Goal: Check status: Check status

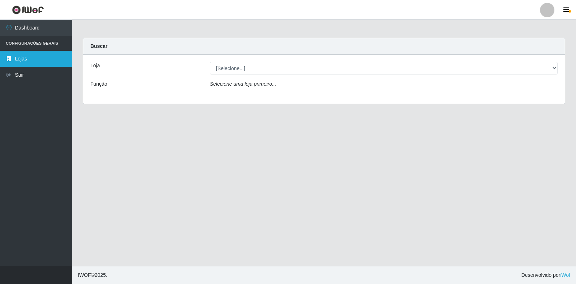
click at [47, 62] on link "Lojas" at bounding box center [36, 59] width 72 height 16
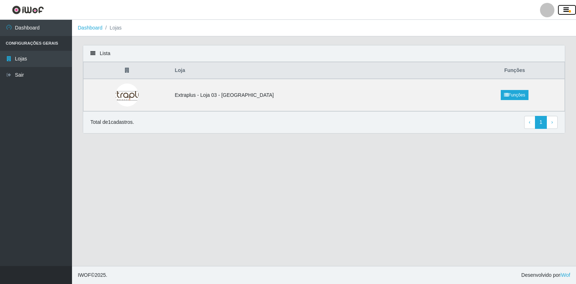
click at [565, 12] on icon "button" at bounding box center [565, 10] width 5 height 6
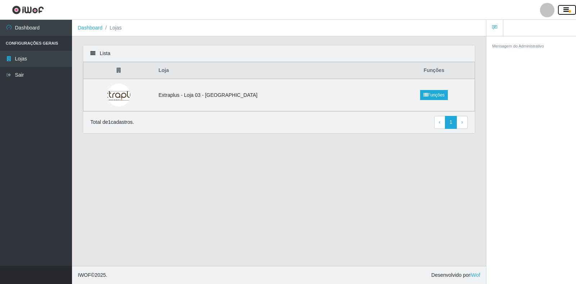
click at [565, 12] on icon "button" at bounding box center [565, 10] width 5 height 6
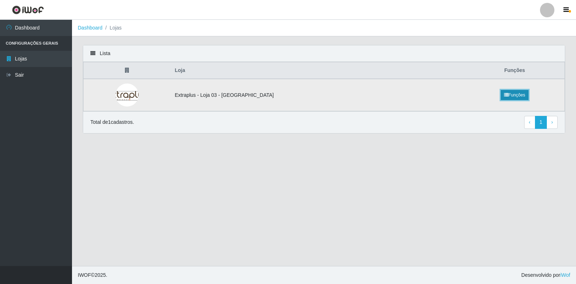
click at [511, 98] on link "Funções" at bounding box center [515, 95] width 28 height 10
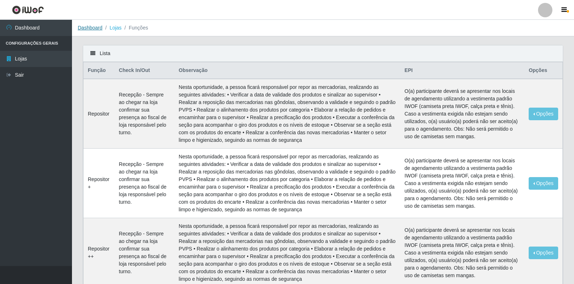
click at [90, 26] on link "Dashboard" at bounding box center [90, 28] width 25 height 6
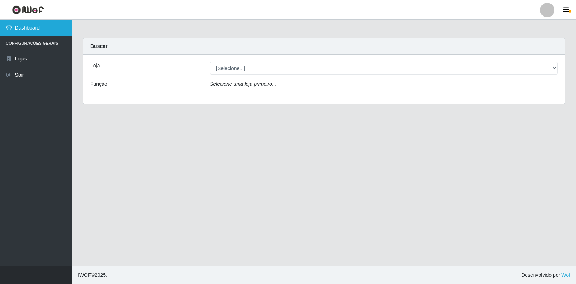
click at [20, 30] on link "Dashboard" at bounding box center [36, 28] width 72 height 16
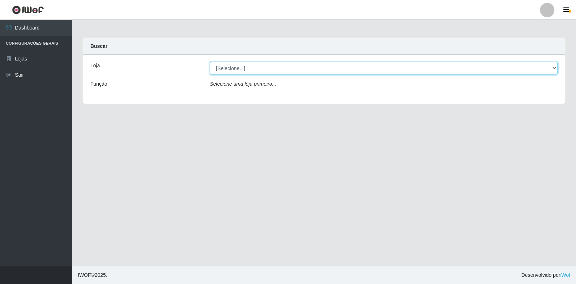
click at [292, 71] on select "[Selecione...] Extraplus - [GEOGRAPHIC_DATA] 03 - [GEOGRAPHIC_DATA]" at bounding box center [384, 68] width 348 height 13
select select "468"
click at [210, 62] on select "[Selecione...] Extraplus - [GEOGRAPHIC_DATA] 03 - [GEOGRAPHIC_DATA]" at bounding box center [384, 68] width 348 height 13
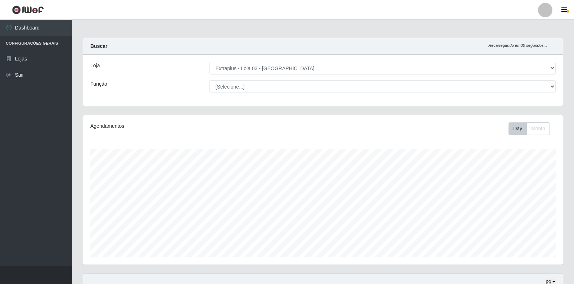
scroll to position [149, 480]
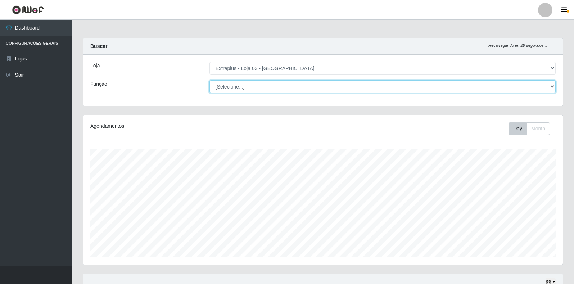
click at [238, 87] on select "[Selecione...] Repositor Repositor + Repositor ++" at bounding box center [383, 86] width 346 height 13
click at [210, 80] on select "[Selecione...] Repositor Repositor + Repositor ++" at bounding box center [383, 86] width 346 height 13
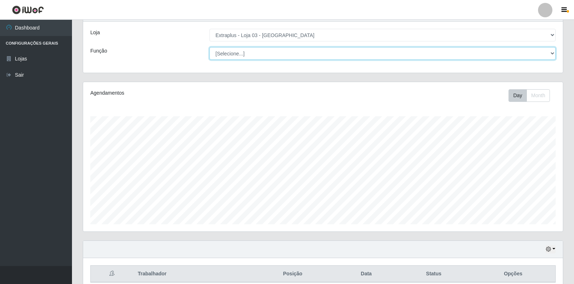
scroll to position [66, 0]
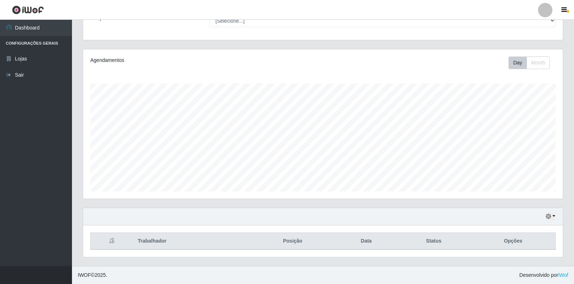
click at [557, 218] on div "Hoje 1 dia 3 dias 1 Semana Não encerrados" at bounding box center [323, 216] width 480 height 17
click at [554, 216] on button "button" at bounding box center [551, 216] width 10 height 8
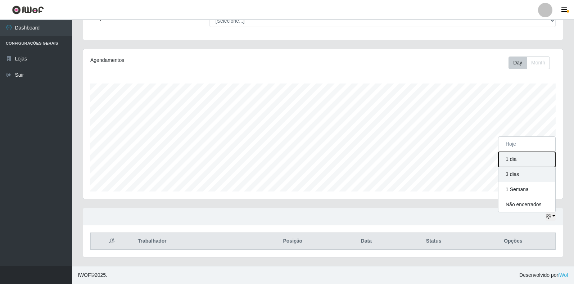
drag, startPoint x: 524, startPoint y: 164, endPoint x: 524, endPoint y: 173, distance: 9.4
click at [524, 173] on div "Hoje 1 dia 3 dias 1 Semana Não encerrados" at bounding box center [527, 174] width 58 height 76
click at [524, 173] on button "3 dias" at bounding box center [527, 174] width 57 height 15
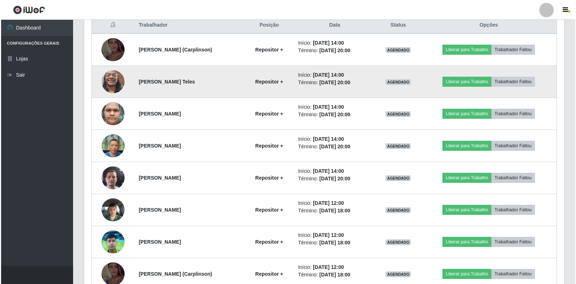
scroll to position [246, 0]
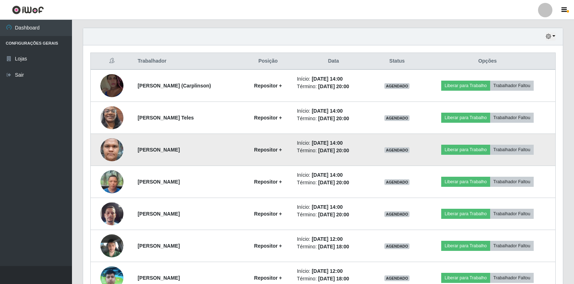
click at [110, 153] on img at bounding box center [111, 150] width 23 height 48
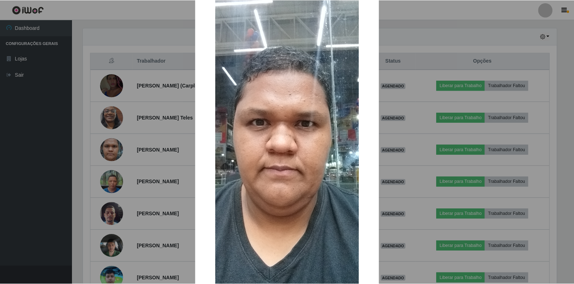
scroll to position [36, 0]
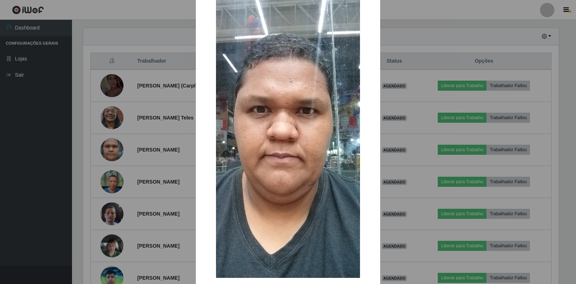
click at [91, 147] on div "× OK Cancel" at bounding box center [288, 142] width 576 height 284
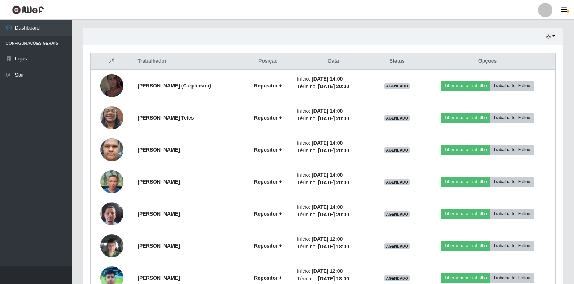
scroll to position [149, 480]
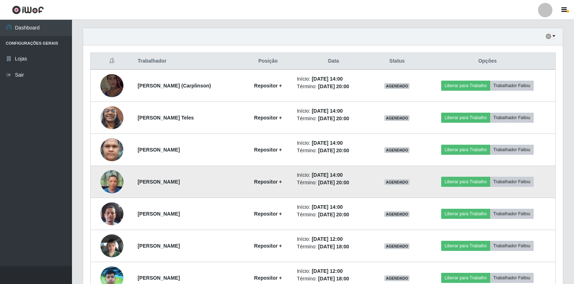
click at [110, 180] on img at bounding box center [111, 181] width 23 height 31
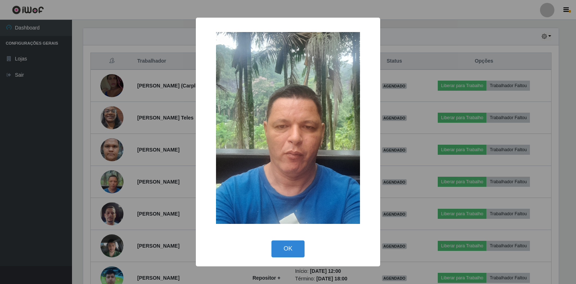
click at [88, 178] on div "× OK Cancel" at bounding box center [288, 142] width 576 height 284
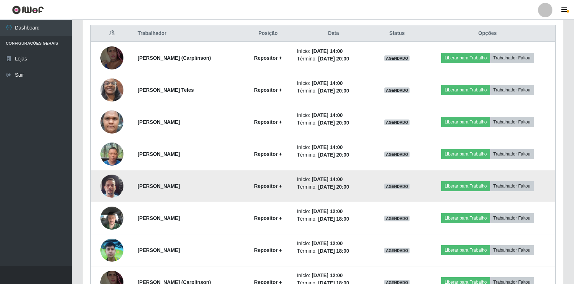
scroll to position [282, 0]
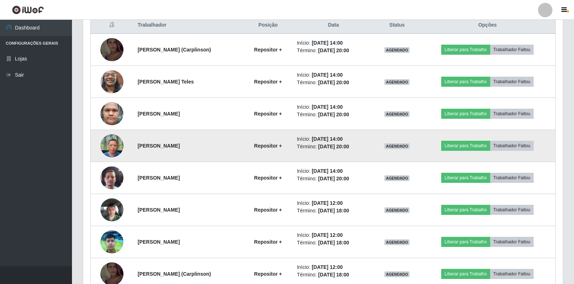
click at [107, 149] on img at bounding box center [111, 145] width 23 height 31
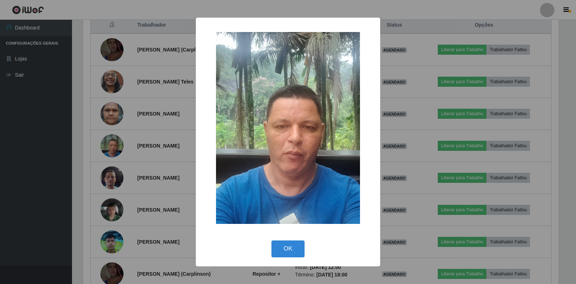
click at [161, 161] on div "× OK Cancel" at bounding box center [288, 142] width 576 height 284
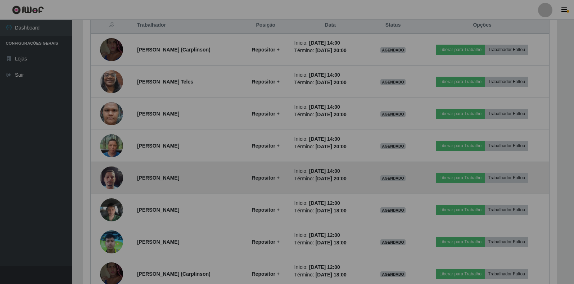
scroll to position [149, 480]
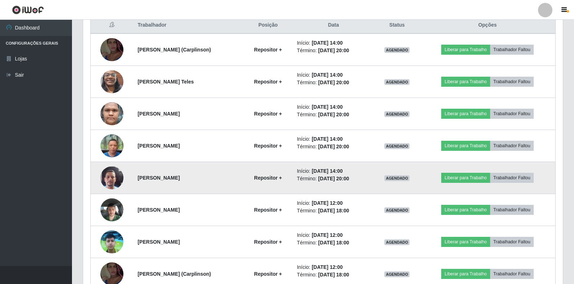
click at [113, 177] on img at bounding box center [111, 177] width 23 height 31
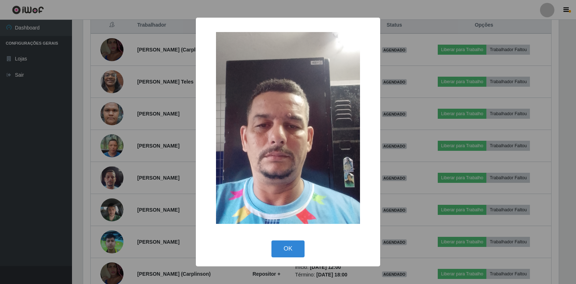
click at [138, 171] on div "× OK Cancel" at bounding box center [288, 142] width 576 height 284
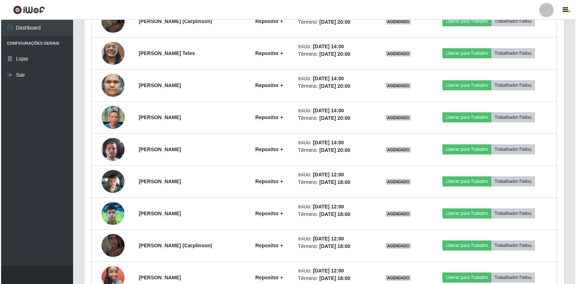
scroll to position [318, 0]
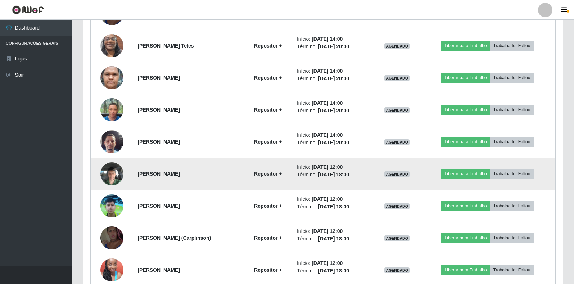
click at [114, 175] on img at bounding box center [111, 173] width 23 height 31
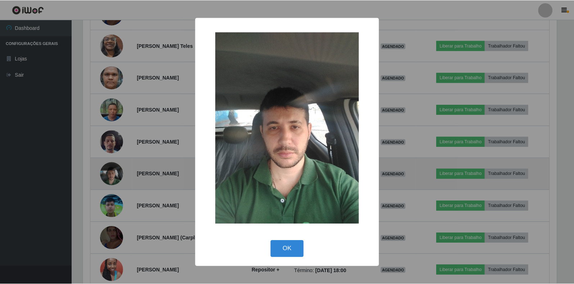
scroll to position [149, 476]
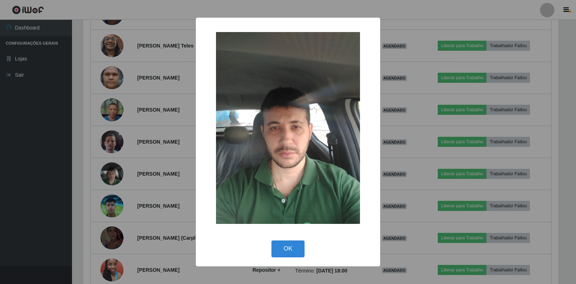
click at [89, 174] on div "× OK Cancel" at bounding box center [288, 142] width 576 height 284
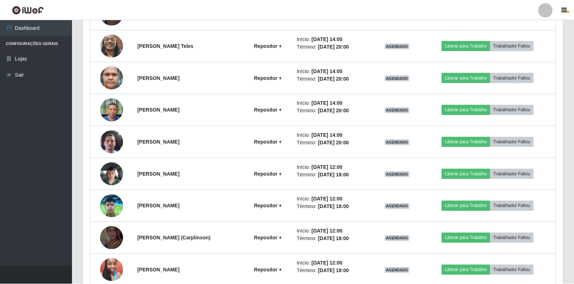
scroll to position [149, 480]
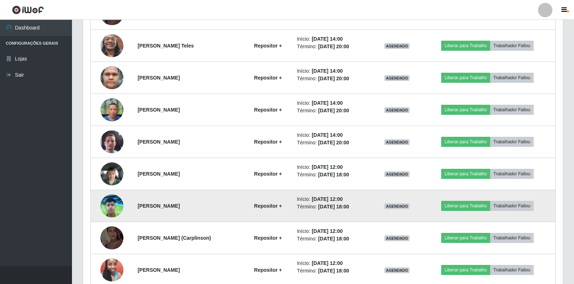
click at [103, 207] on img at bounding box center [111, 205] width 23 height 31
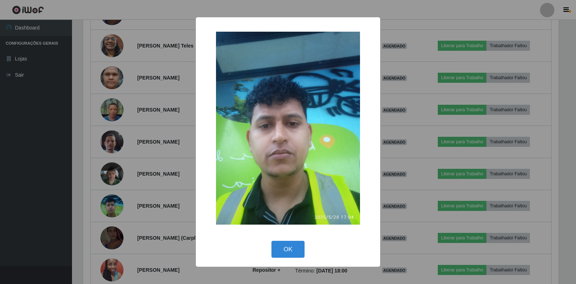
click at [89, 204] on div "× OK Cancel" at bounding box center [288, 142] width 576 height 284
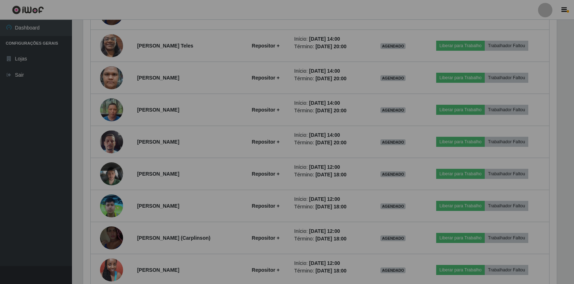
scroll to position [149, 480]
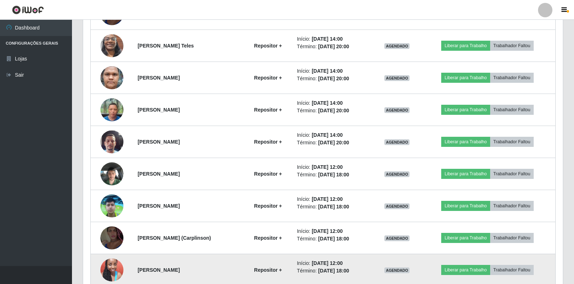
click at [109, 270] on img at bounding box center [111, 270] width 23 height 31
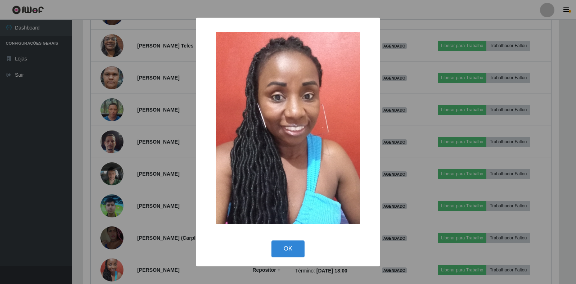
click at [81, 225] on div "× OK Cancel" at bounding box center [288, 142] width 576 height 284
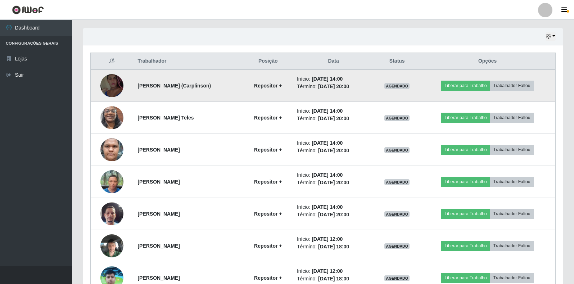
click at [114, 86] on img at bounding box center [111, 85] width 23 height 41
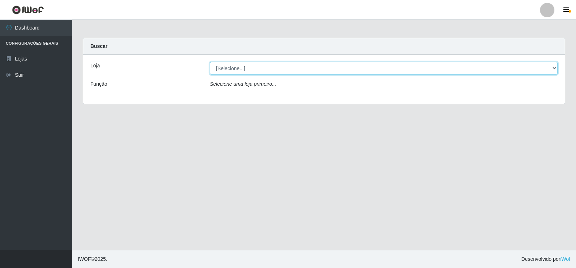
click at [259, 68] on select "[Selecione...] Extraplus - [GEOGRAPHIC_DATA] 03 - [GEOGRAPHIC_DATA]" at bounding box center [384, 68] width 348 height 13
select select "468"
click at [210, 62] on select "[Selecione...] Extraplus - [GEOGRAPHIC_DATA] 03 - [GEOGRAPHIC_DATA]" at bounding box center [384, 68] width 348 height 13
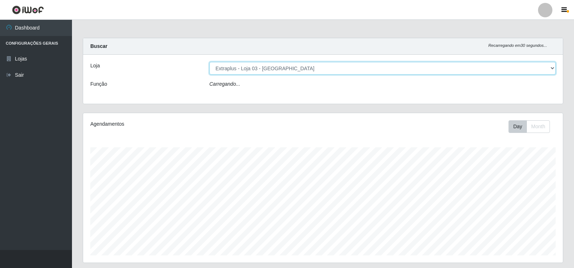
scroll to position [149, 480]
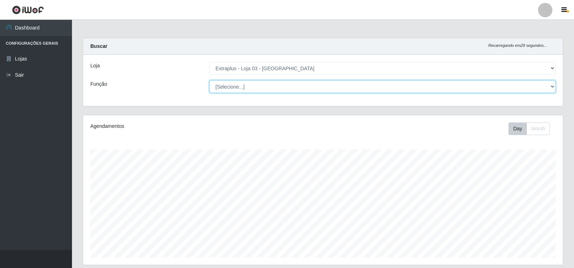
click at [328, 88] on select "[Selecione...] Repositor Repositor + Repositor ++" at bounding box center [383, 86] width 346 height 13
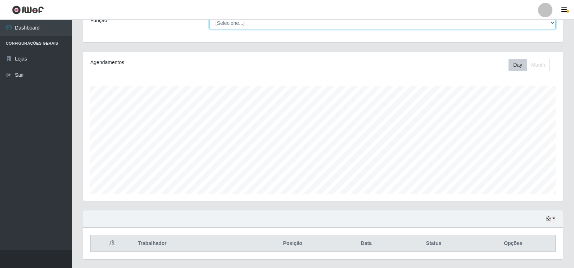
scroll to position [72, 0]
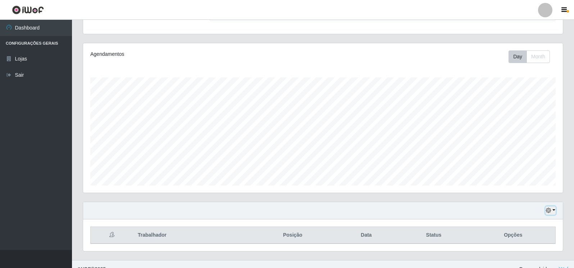
click at [552, 212] on button "button" at bounding box center [551, 210] width 10 height 8
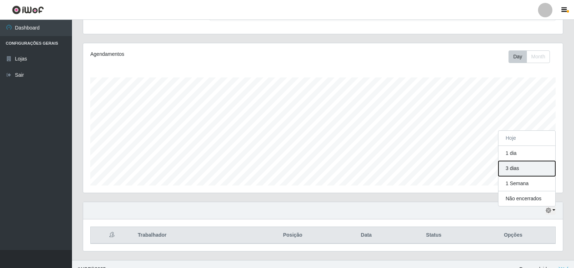
click at [517, 168] on button "3 dias" at bounding box center [527, 168] width 57 height 15
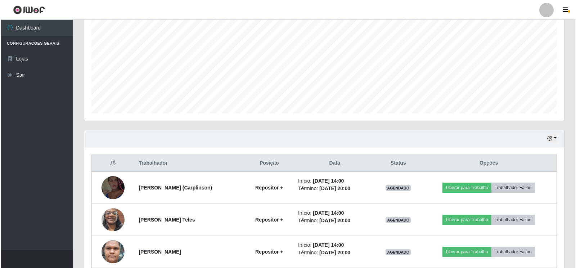
scroll to position [216, 0]
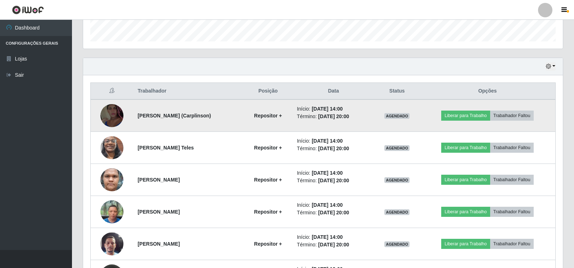
click at [108, 115] on img at bounding box center [111, 115] width 23 height 41
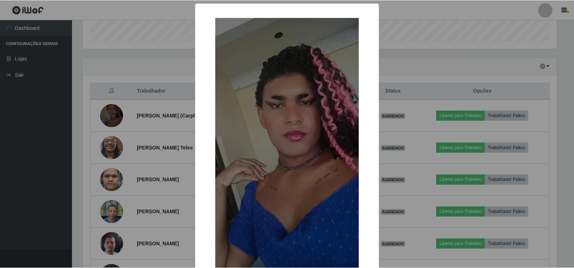
scroll to position [36, 0]
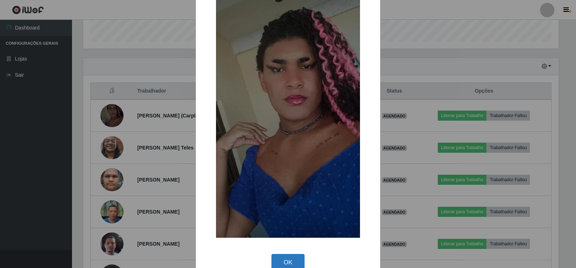
click at [292, 261] on button "OK" at bounding box center [287, 262] width 33 height 17
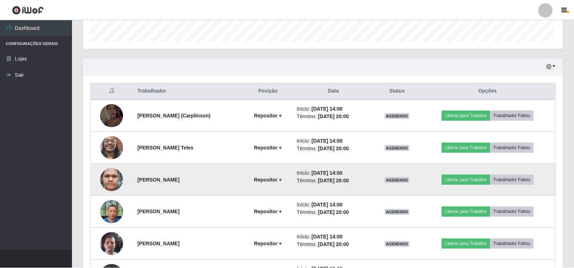
scroll to position [149, 480]
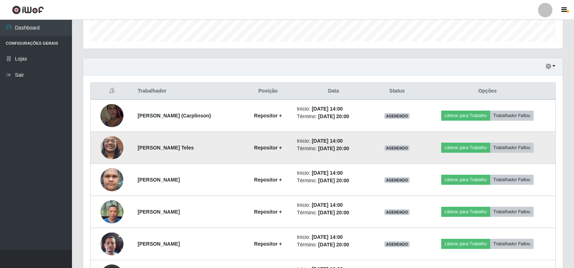
click at [114, 151] on img at bounding box center [111, 148] width 23 height 50
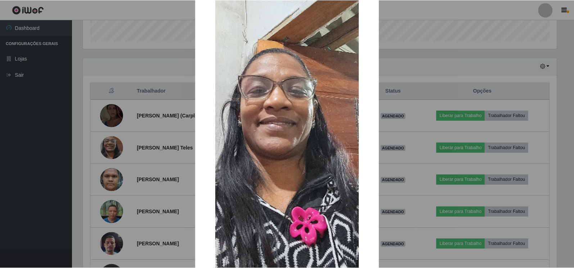
scroll to position [45, 0]
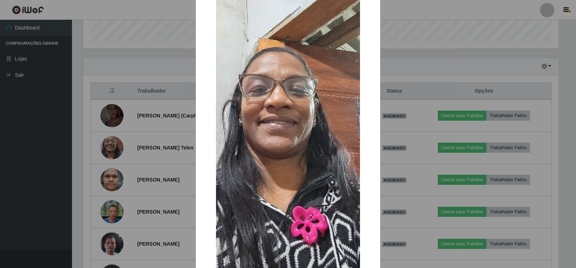
click at [415, 151] on div "× OK Cancel" at bounding box center [288, 134] width 576 height 268
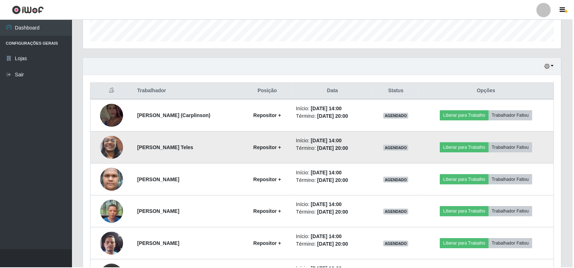
scroll to position [149, 480]
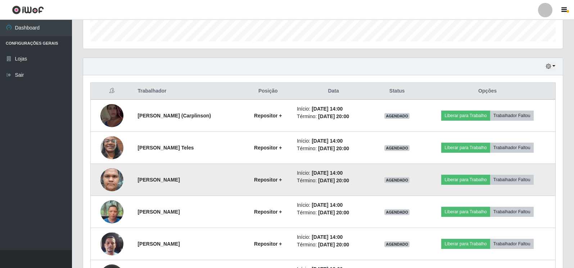
click at [106, 179] on img at bounding box center [111, 180] width 23 height 48
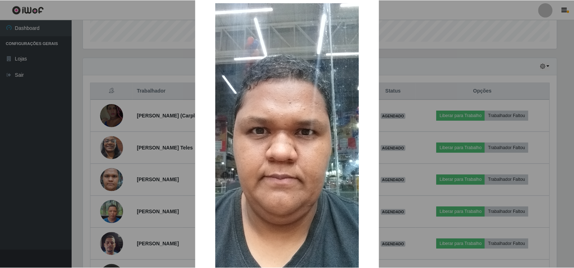
scroll to position [20, 0]
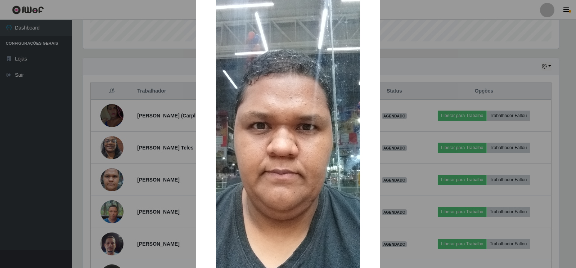
click at [463, 184] on div "× OK Cancel" at bounding box center [288, 134] width 576 height 268
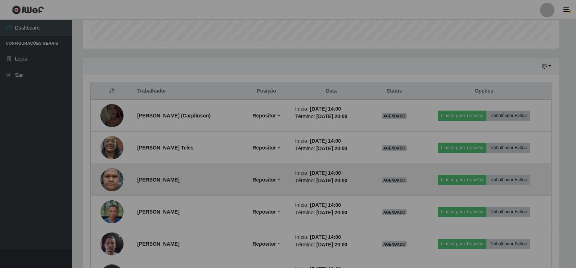
scroll to position [149, 480]
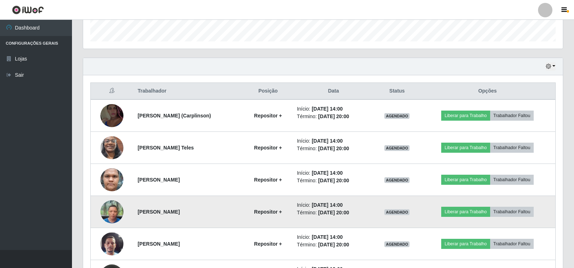
click at [109, 213] on img at bounding box center [111, 211] width 23 height 31
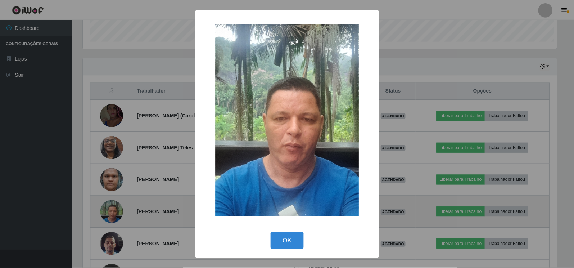
scroll to position [149, 476]
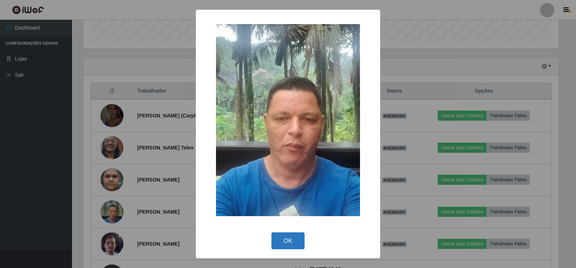
click at [285, 241] on button "OK" at bounding box center [287, 240] width 33 height 17
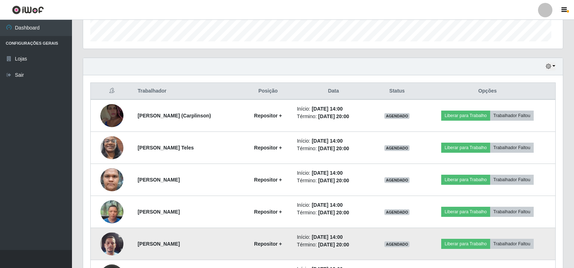
scroll to position [149, 480]
click at [111, 249] on img at bounding box center [111, 243] width 23 height 31
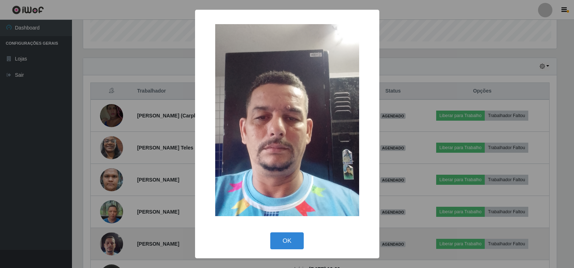
scroll to position [149, 476]
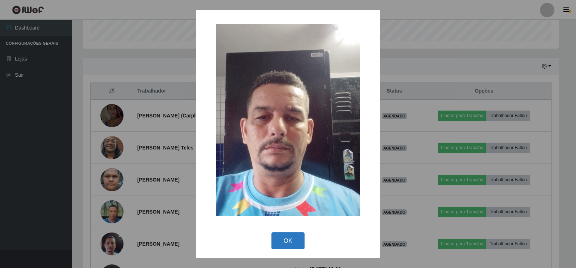
click at [282, 244] on button "OK" at bounding box center [287, 240] width 33 height 17
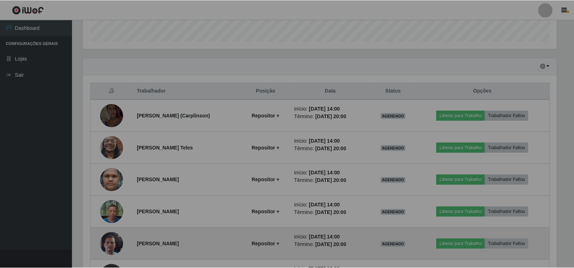
scroll to position [149, 480]
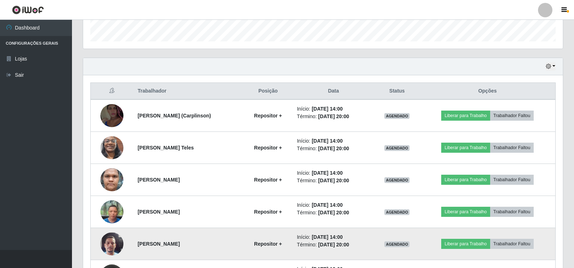
click at [114, 248] on img at bounding box center [111, 243] width 23 height 31
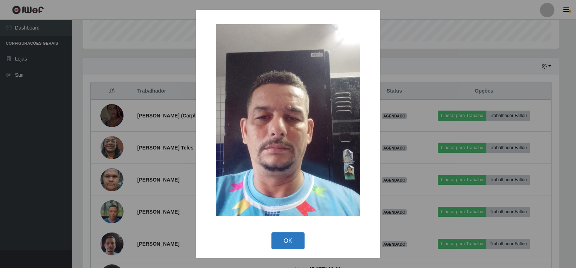
click at [294, 245] on button "OK" at bounding box center [287, 240] width 33 height 17
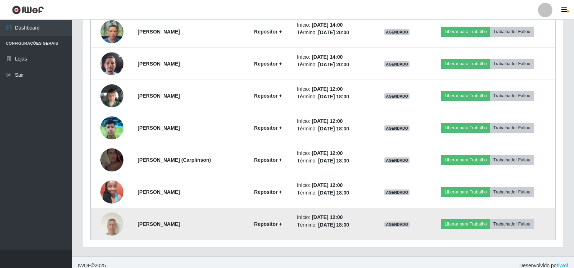
click at [108, 229] on img at bounding box center [111, 224] width 23 height 31
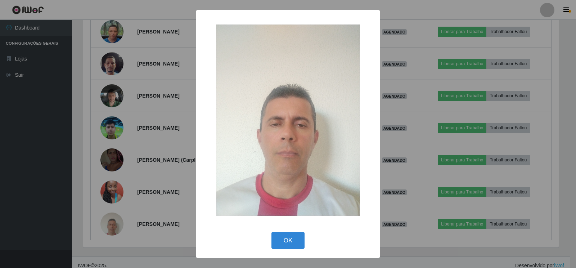
click at [83, 204] on div "× OK Cancel" at bounding box center [288, 134] width 576 height 268
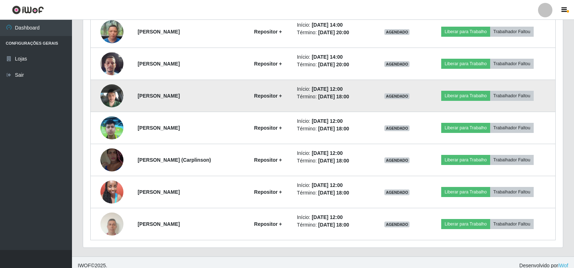
click at [108, 97] on img at bounding box center [111, 95] width 23 height 31
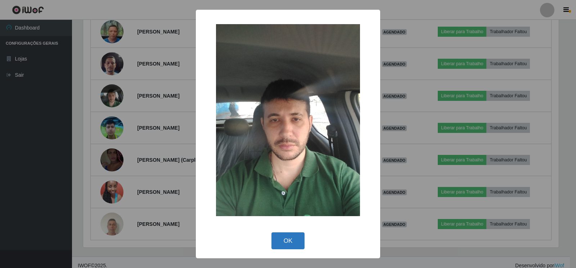
click at [296, 242] on button "OK" at bounding box center [287, 240] width 33 height 17
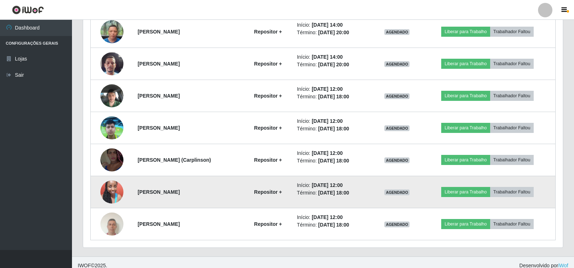
click at [114, 195] on img at bounding box center [111, 191] width 23 height 31
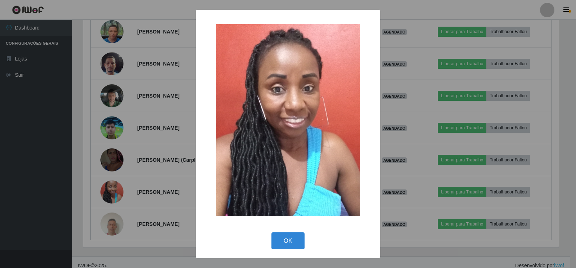
click at [62, 211] on div "× OK Cancel" at bounding box center [288, 134] width 576 height 268
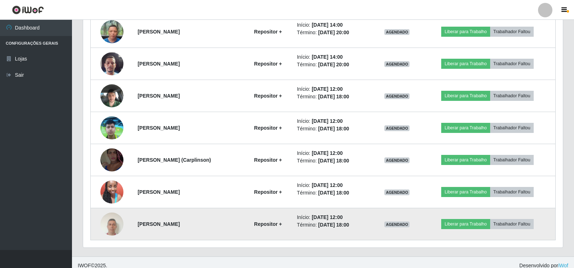
click at [112, 230] on img at bounding box center [111, 224] width 23 height 31
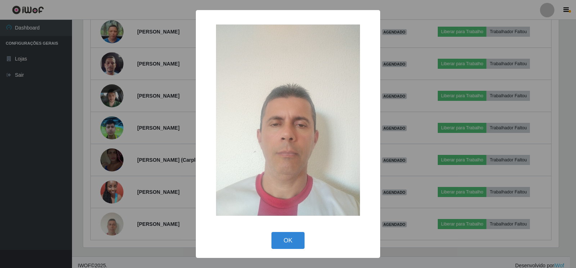
click at [66, 148] on div "× OK Cancel" at bounding box center [288, 134] width 576 height 268
